Goal: Task Accomplishment & Management: Use online tool/utility

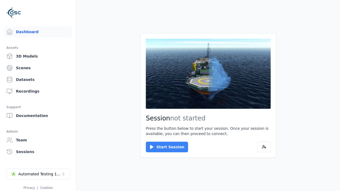
click at [163, 147] on button "Start Session" at bounding box center [167, 147] width 42 height 11
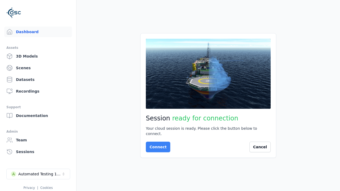
click at [156, 144] on button "Connect" at bounding box center [158, 147] width 24 height 11
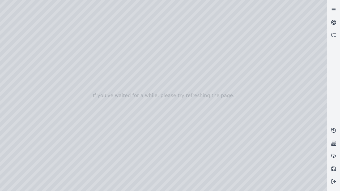
click at [1, 1] on div at bounding box center [163, 95] width 327 height 191
click at [299, 187] on div at bounding box center [163, 95] width 327 height 191
